Goal: Transaction & Acquisition: Purchase product/service

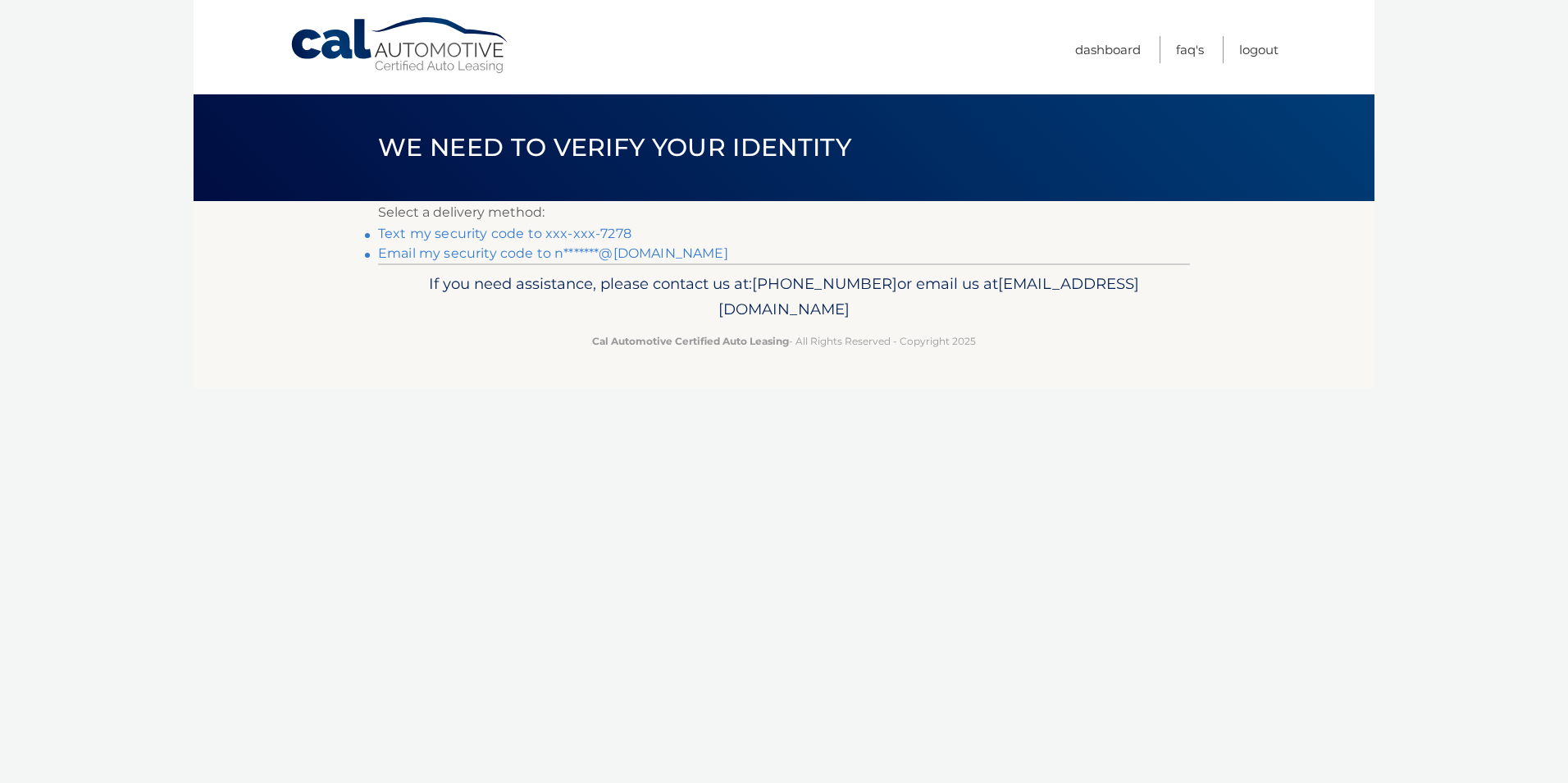
click at [551, 233] on link "Text my security code to xxx-xxx-7278" at bounding box center [505, 233] width 253 height 15
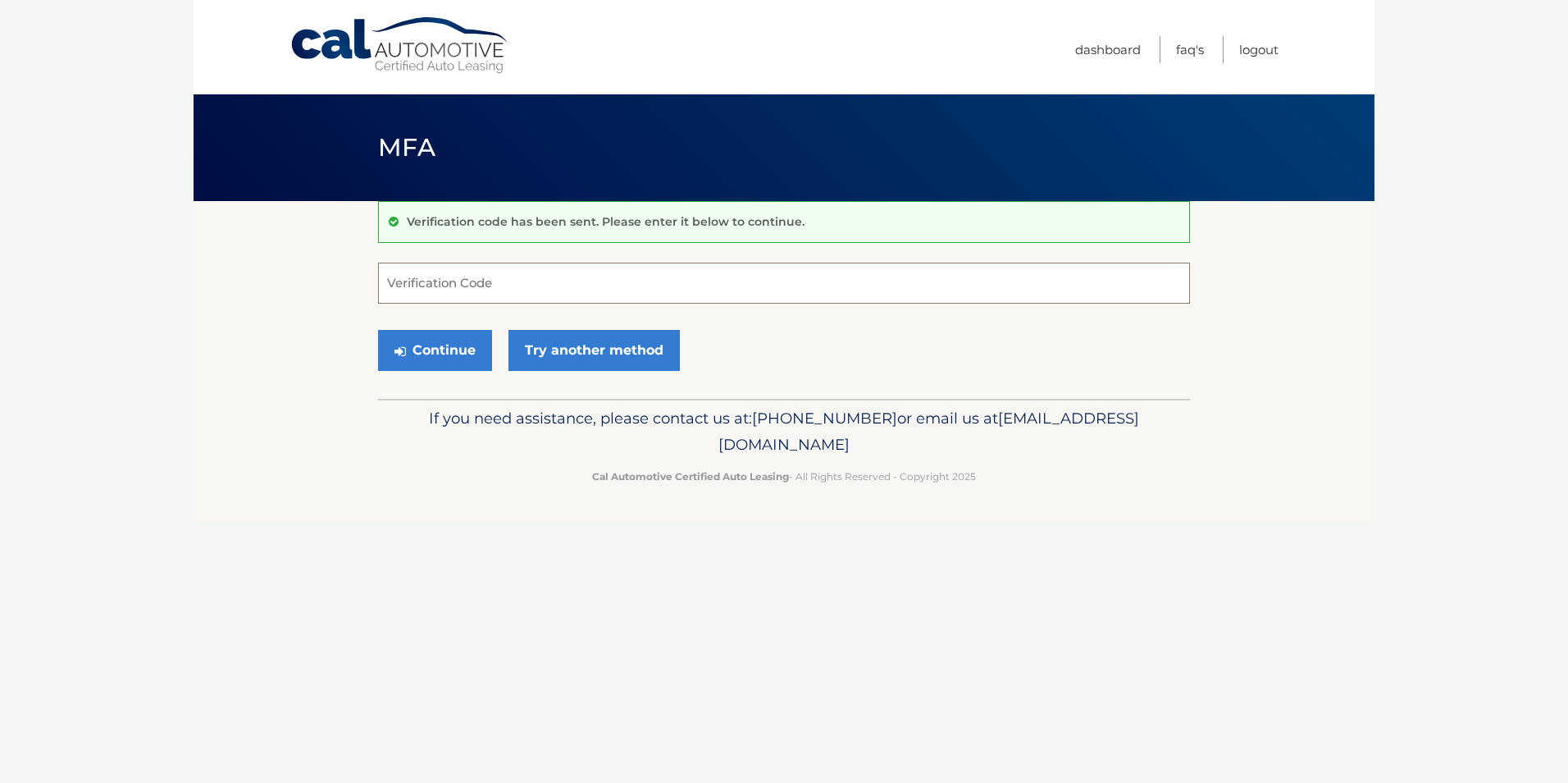
click at [466, 282] on input "Verification Code" at bounding box center [784, 282] width 812 height 41
type input "665903"
click at [439, 345] on button "Continue" at bounding box center [436, 350] width 114 height 41
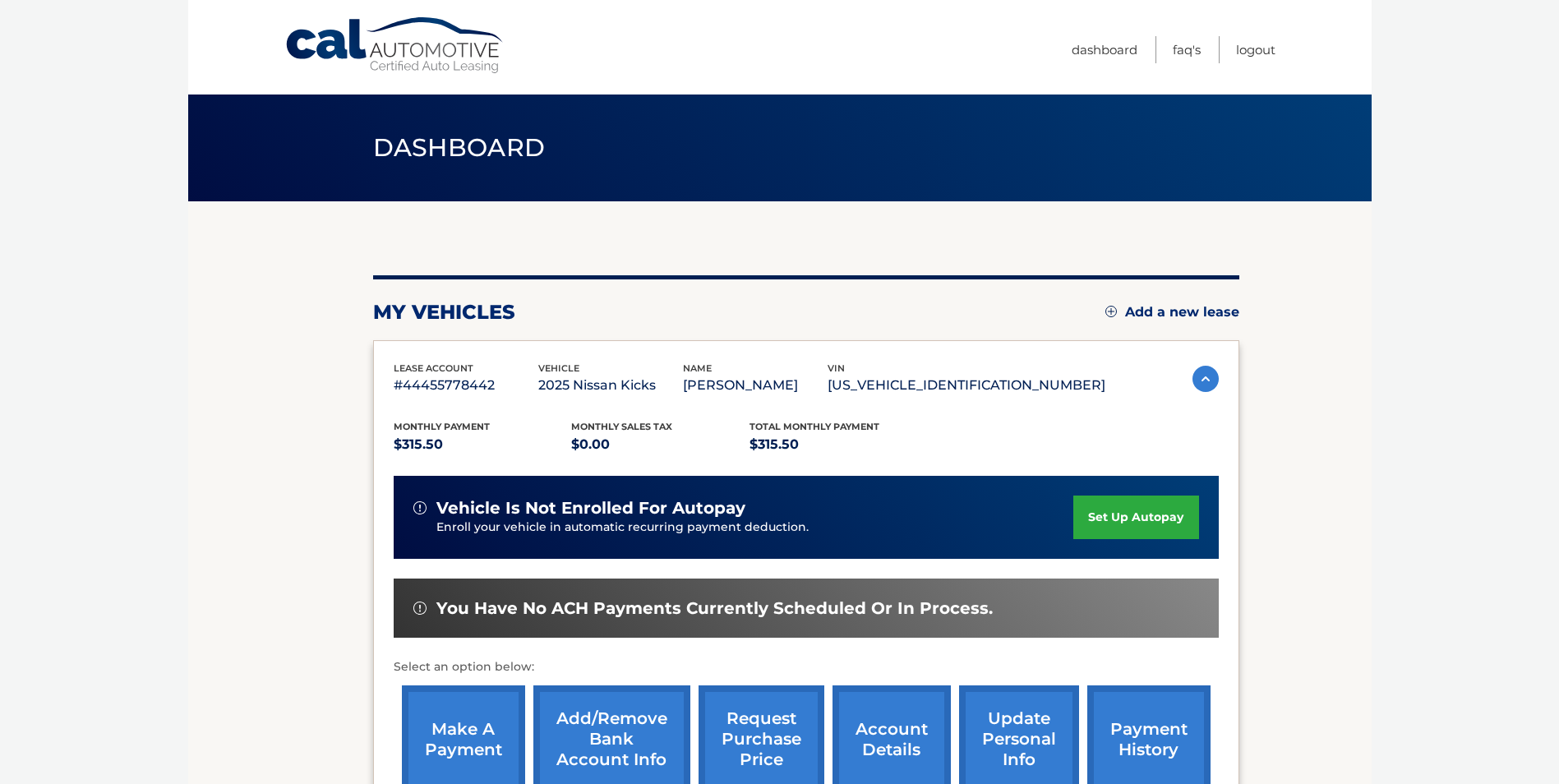
click at [480, 738] on link "make a payment" at bounding box center [464, 739] width 124 height 107
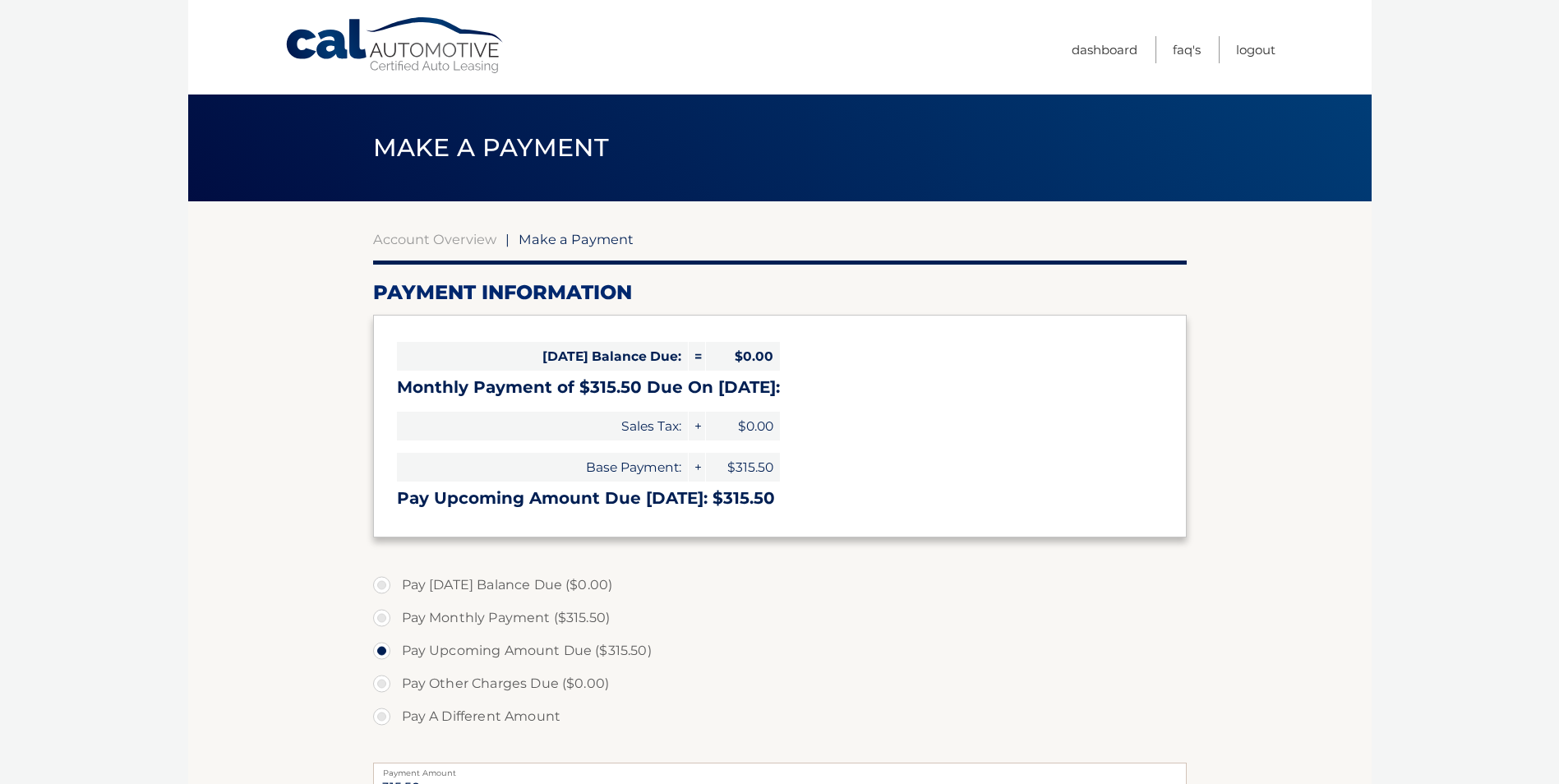
select select "NWEyZGFjY2UtZTMxOC00YmY0LWE3Y2EtYTc4NjQ0ZTkxNWVi"
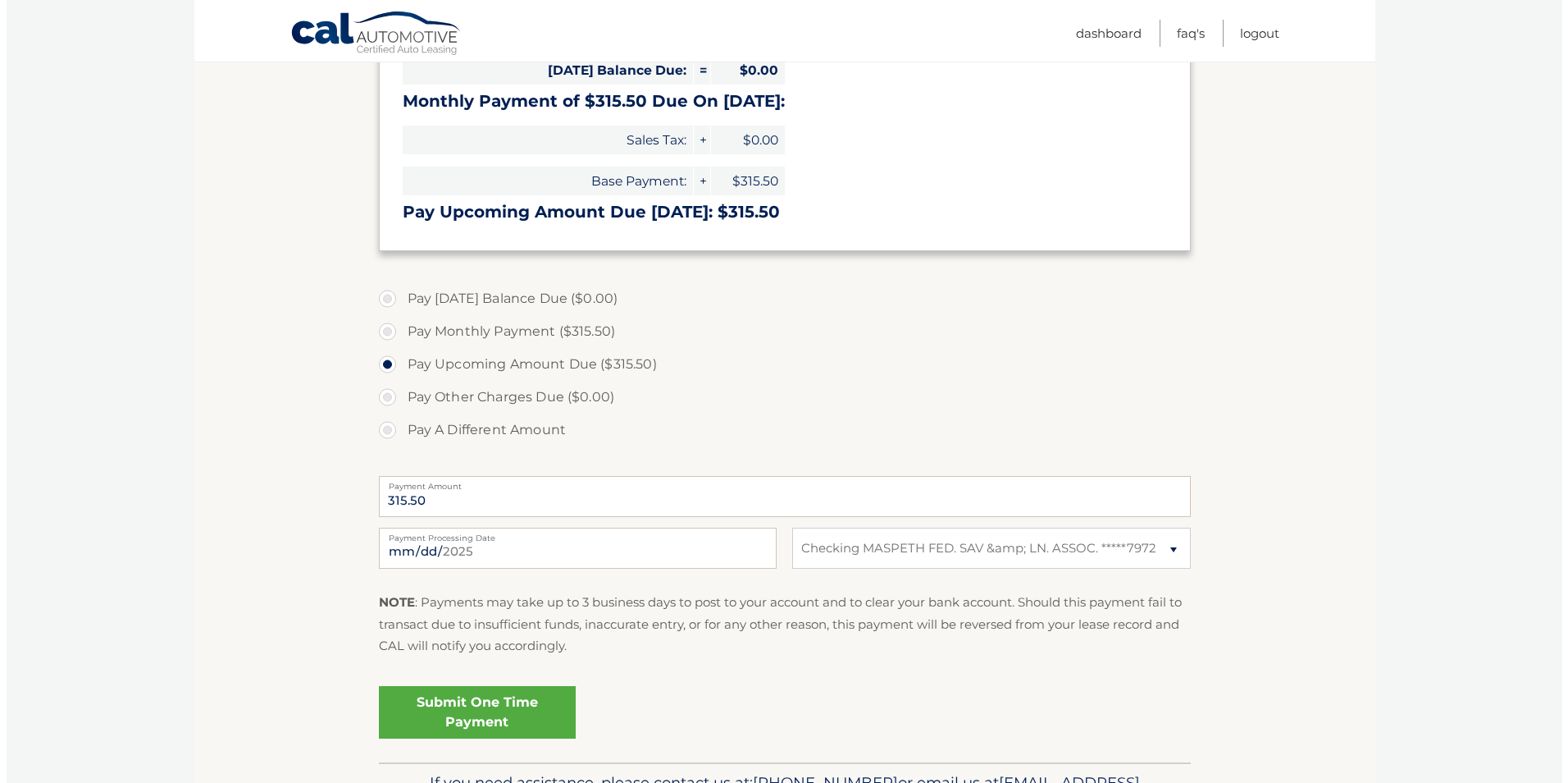
scroll to position [292, 0]
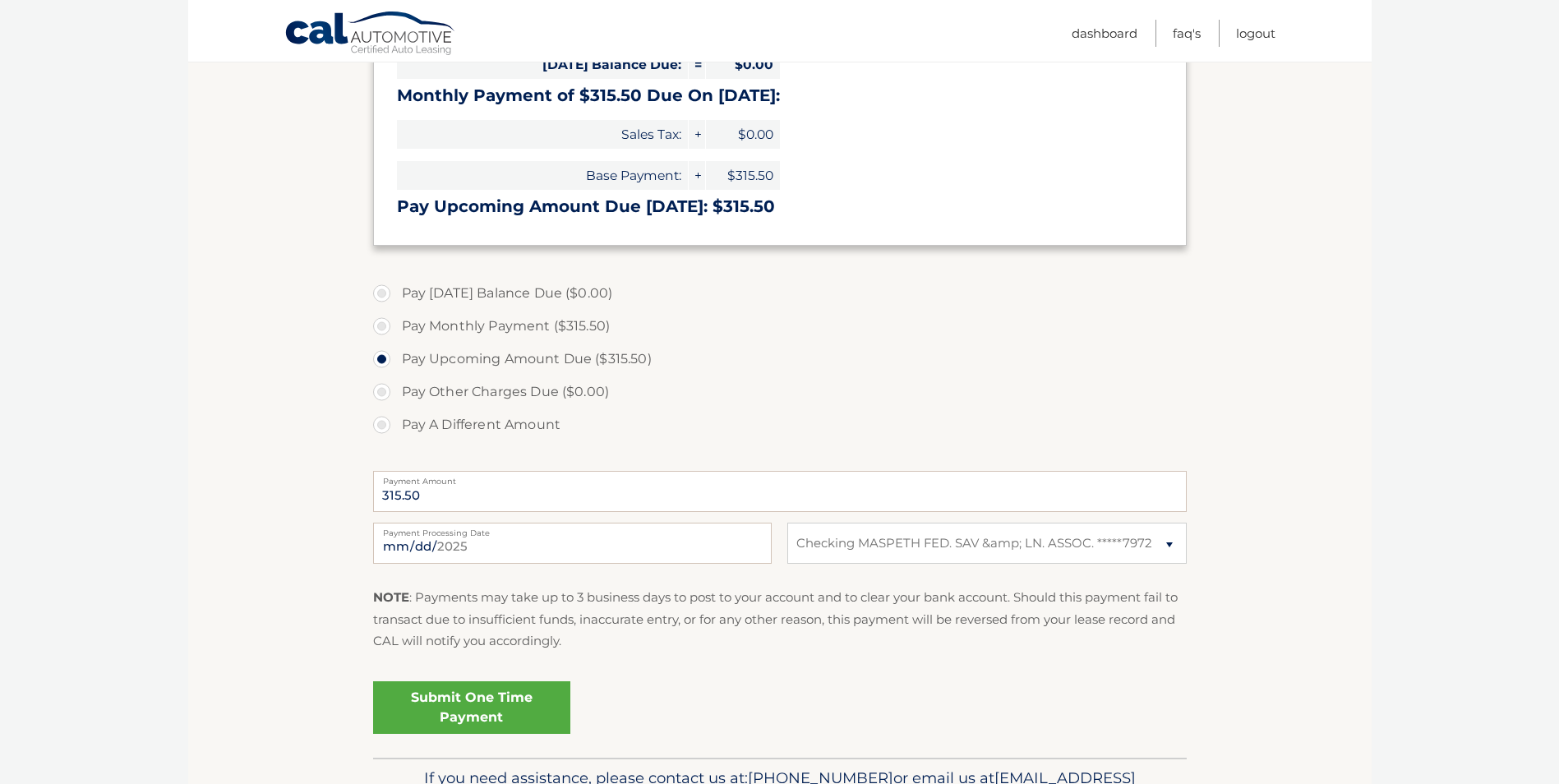
click at [491, 699] on link "Submit One Time Payment" at bounding box center [471, 708] width 197 height 53
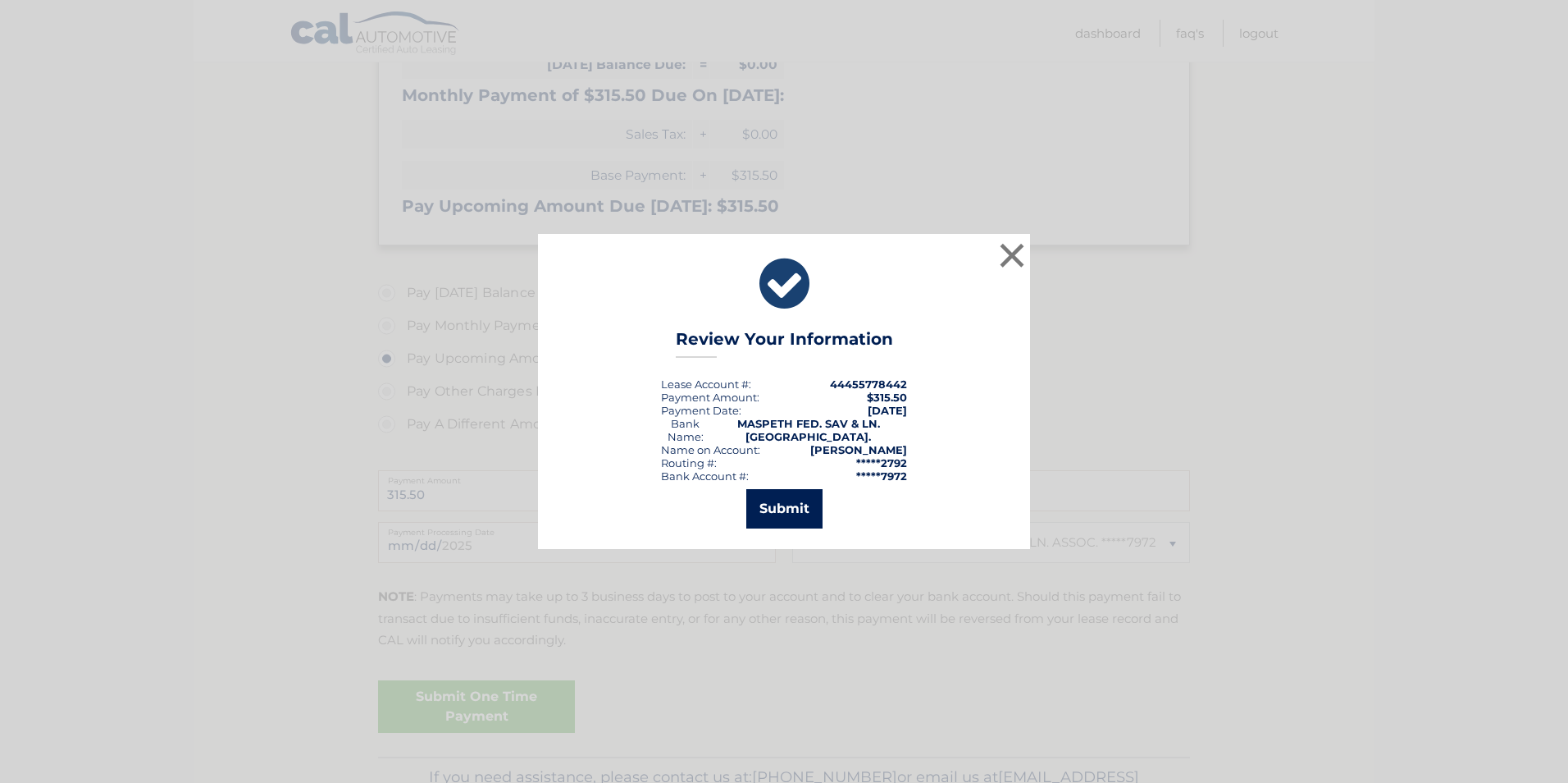
click at [791, 515] on button "Submit" at bounding box center [784, 508] width 76 height 39
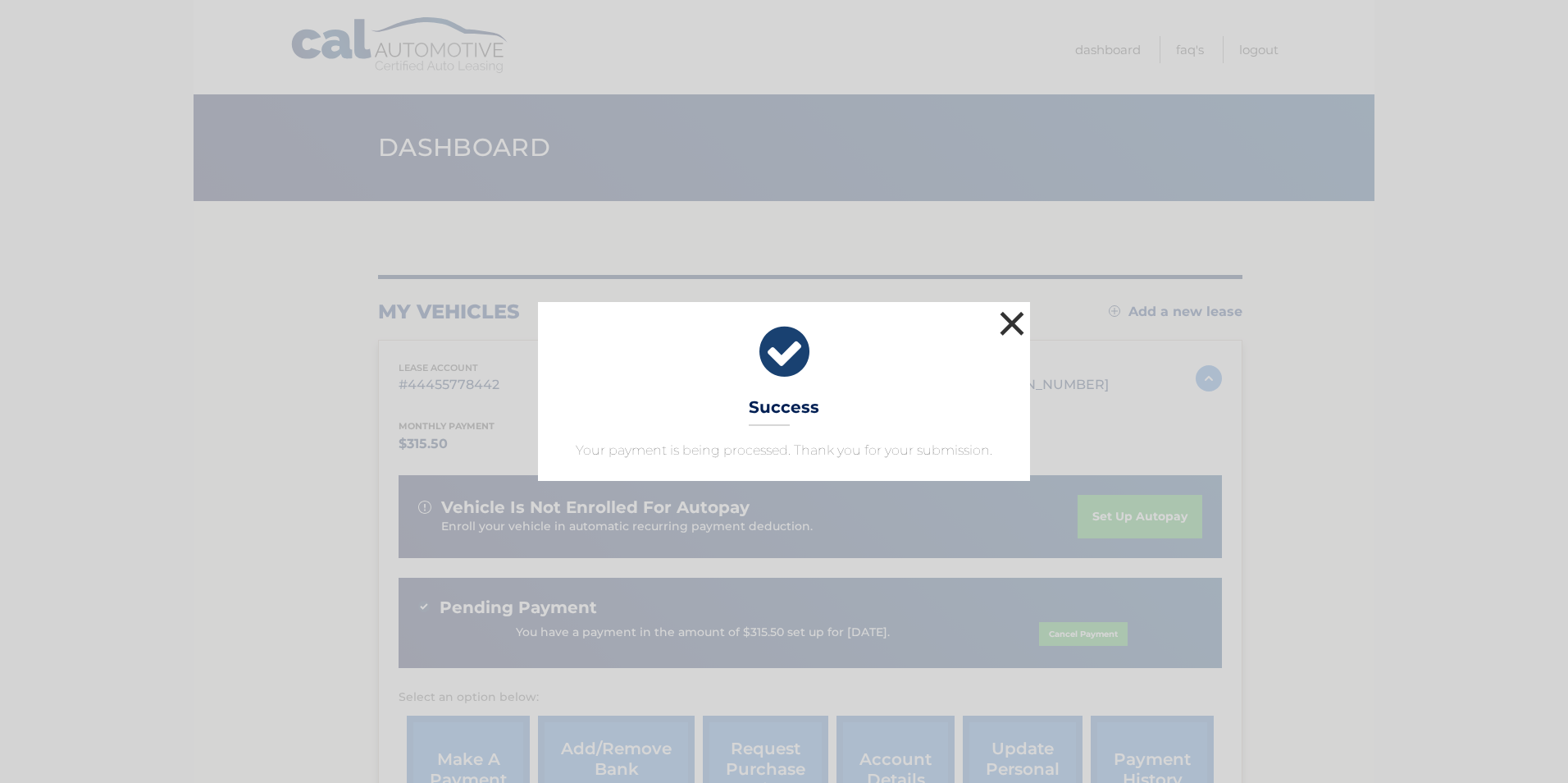
click at [1002, 318] on button "×" at bounding box center [1012, 323] width 33 height 33
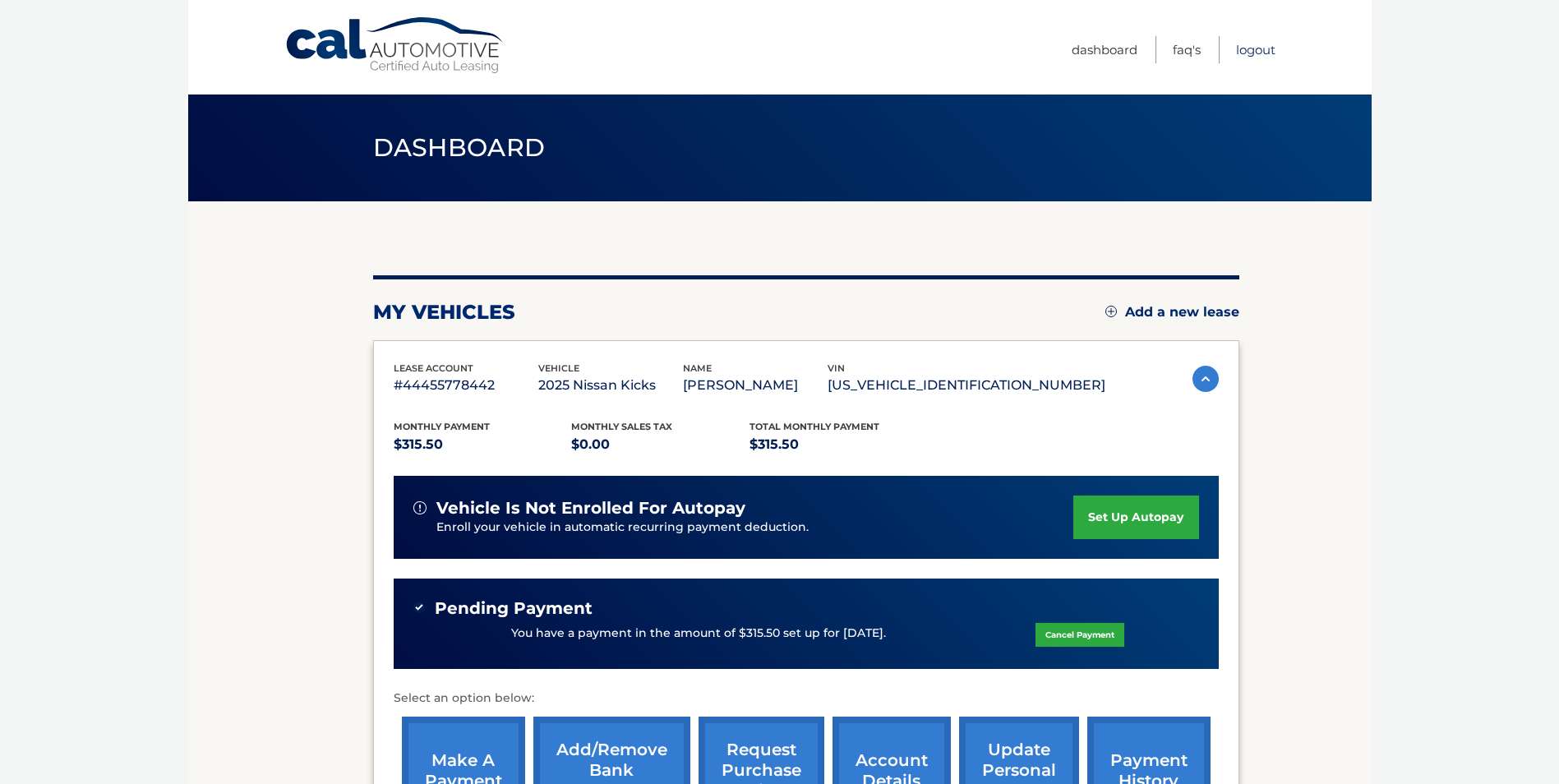
click at [1257, 46] on link "Logout" at bounding box center [1255, 50] width 39 height 27
